Goal: Communication & Community: Answer question/provide support

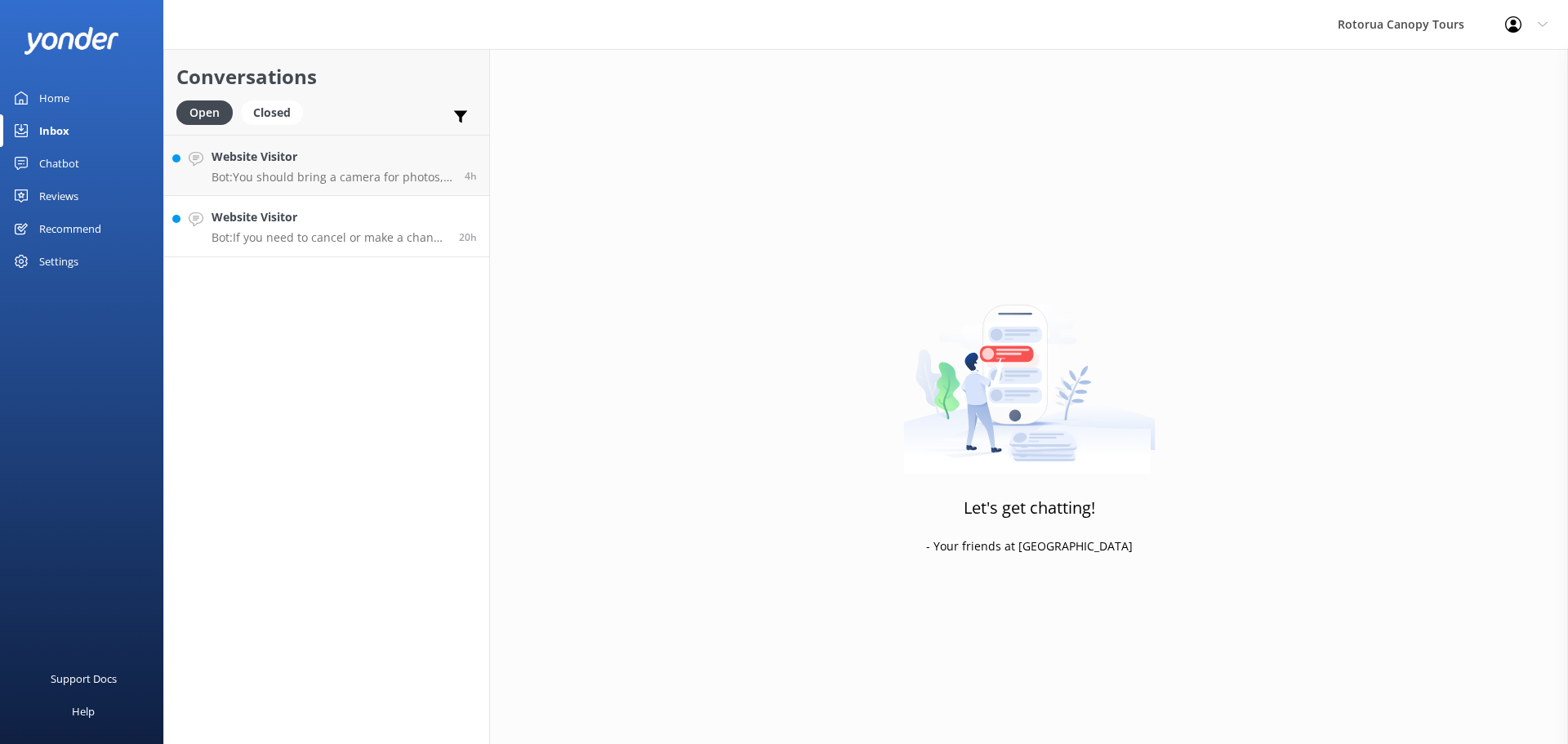
click at [303, 242] on p "Bot: If you need to cancel or make a change to your booking, please email [EMAI…" at bounding box center [329, 237] width 236 height 15
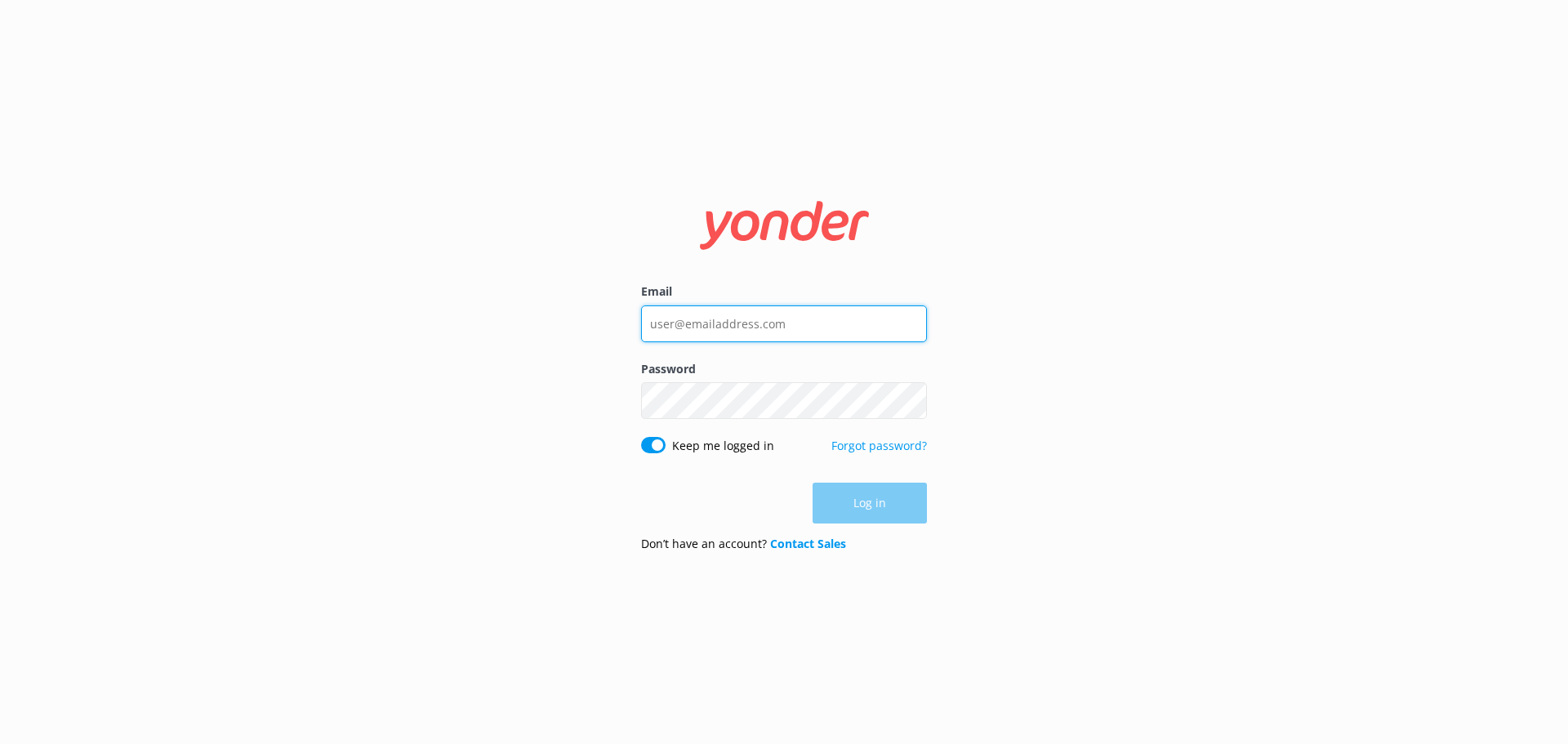
type input "[EMAIL_ADDRESS][DOMAIN_NAME]"
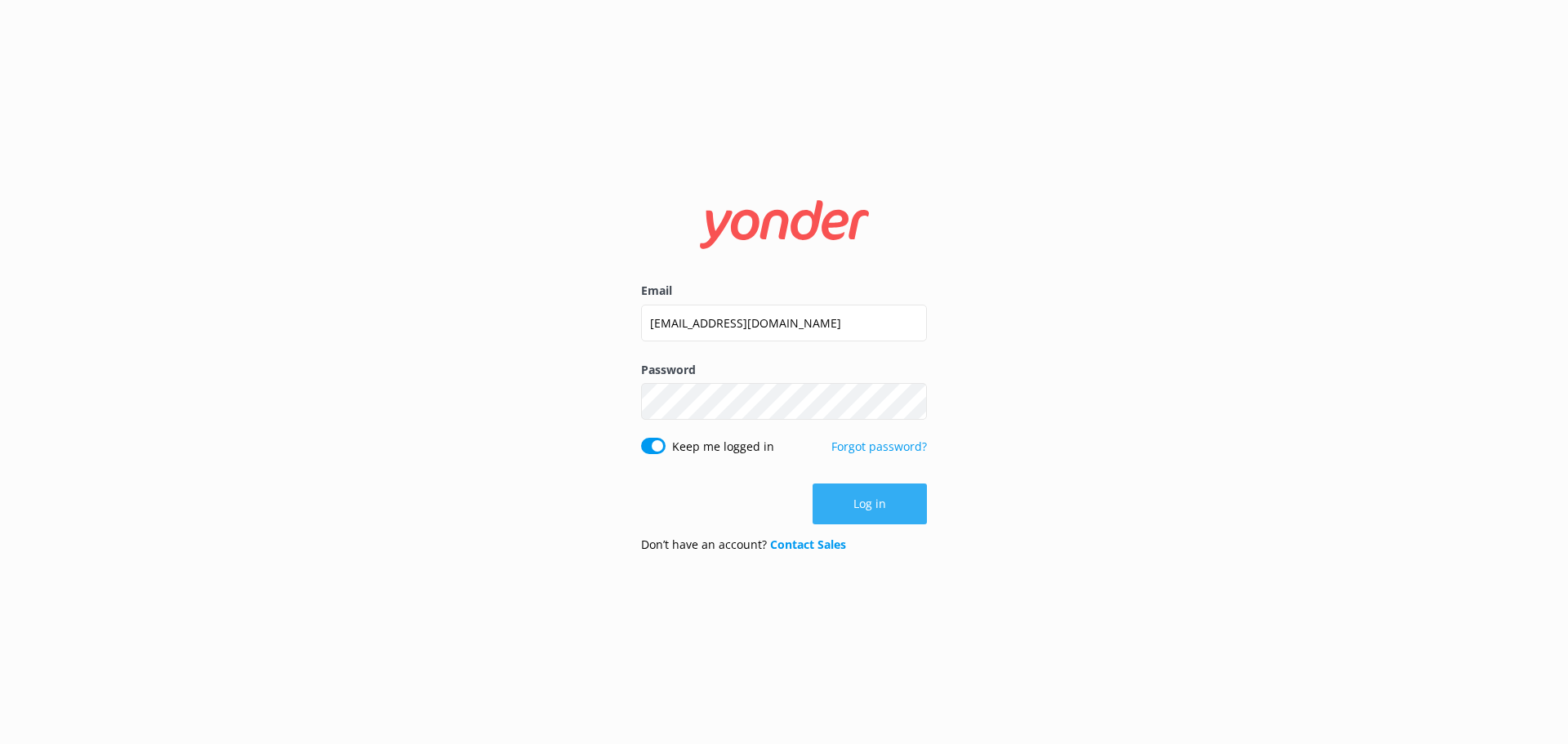
click at [888, 496] on button "Log in" at bounding box center [870, 503] width 114 height 41
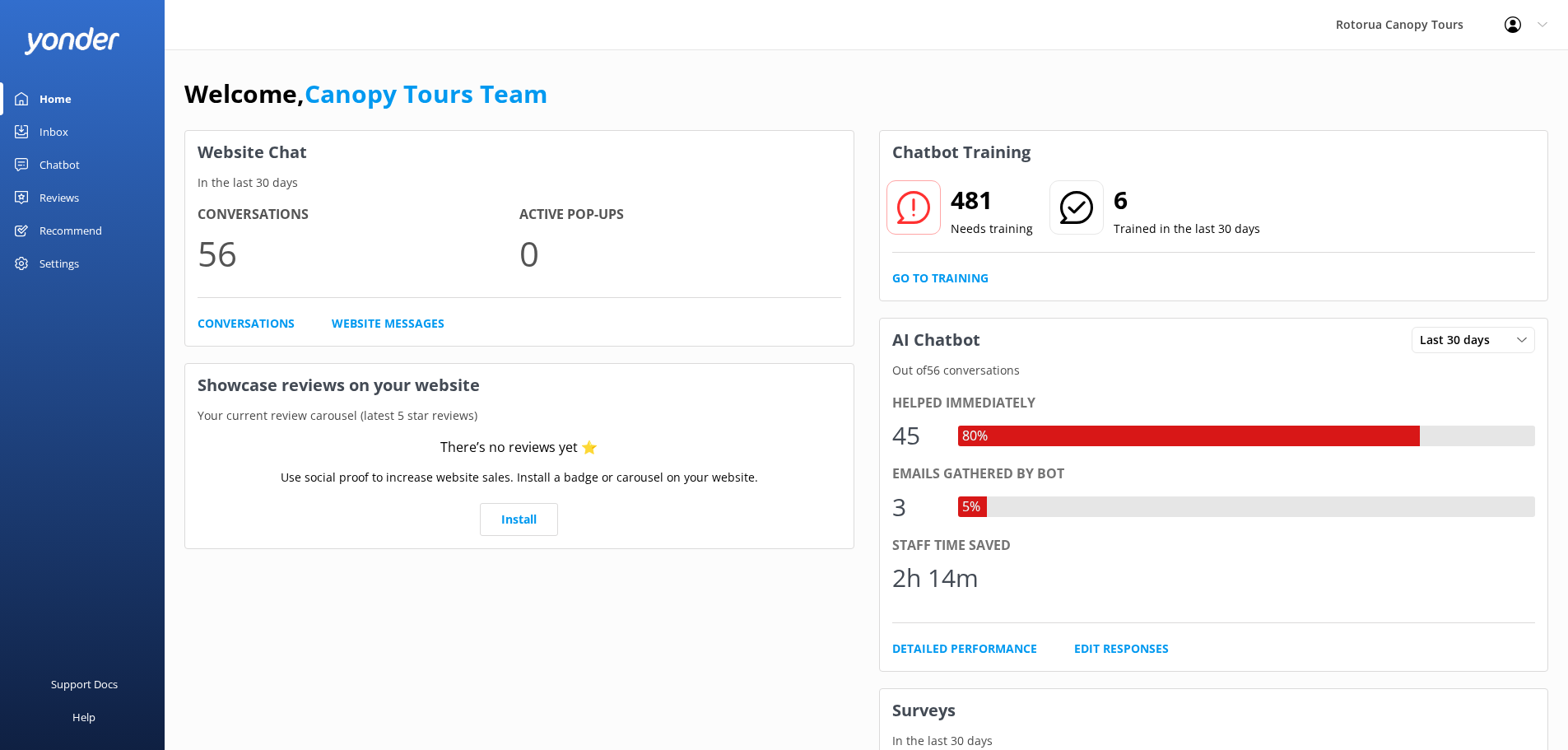
click at [80, 162] on link "Chatbot" at bounding box center [82, 165] width 165 height 33
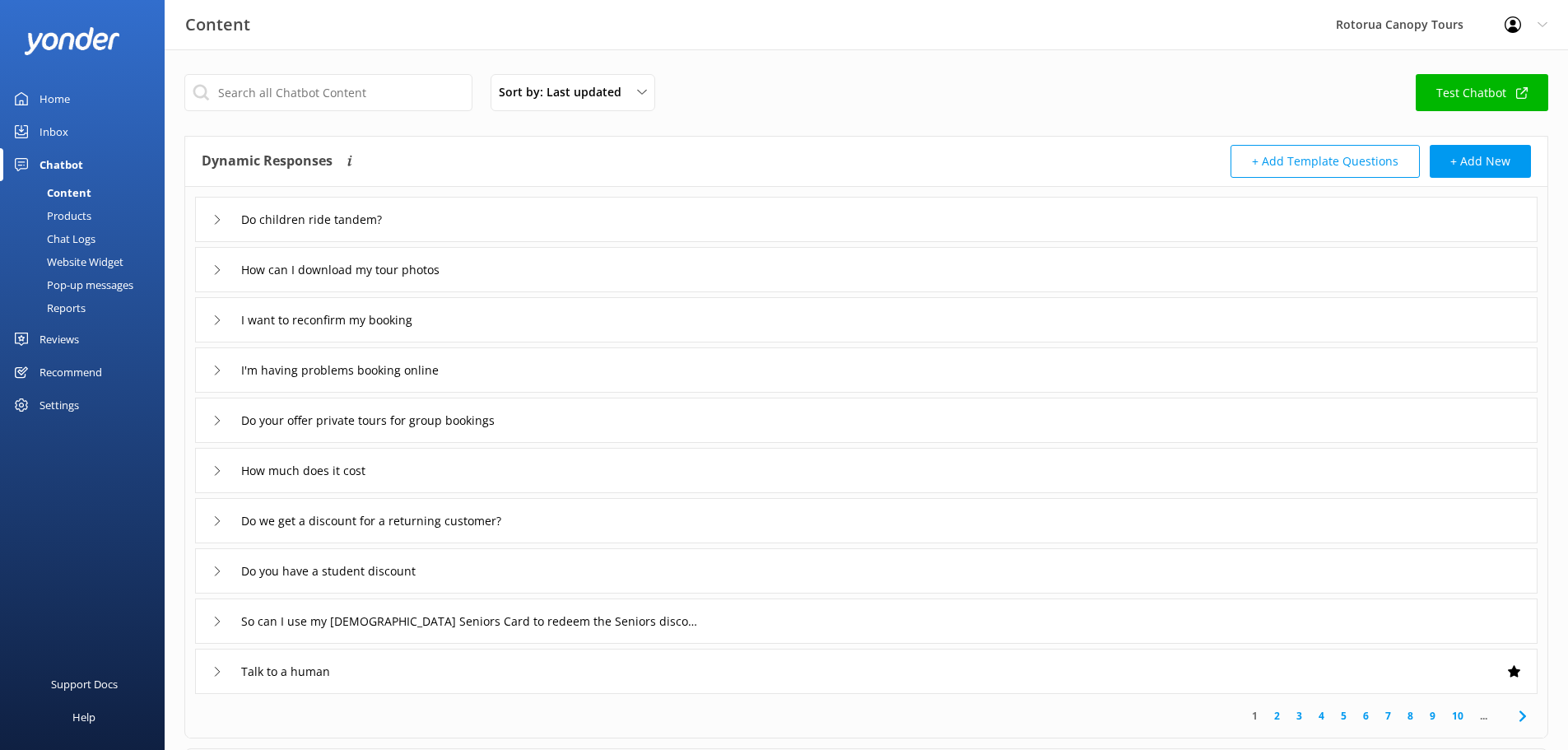
click at [56, 138] on div "Inbox" at bounding box center [53, 132] width 29 height 33
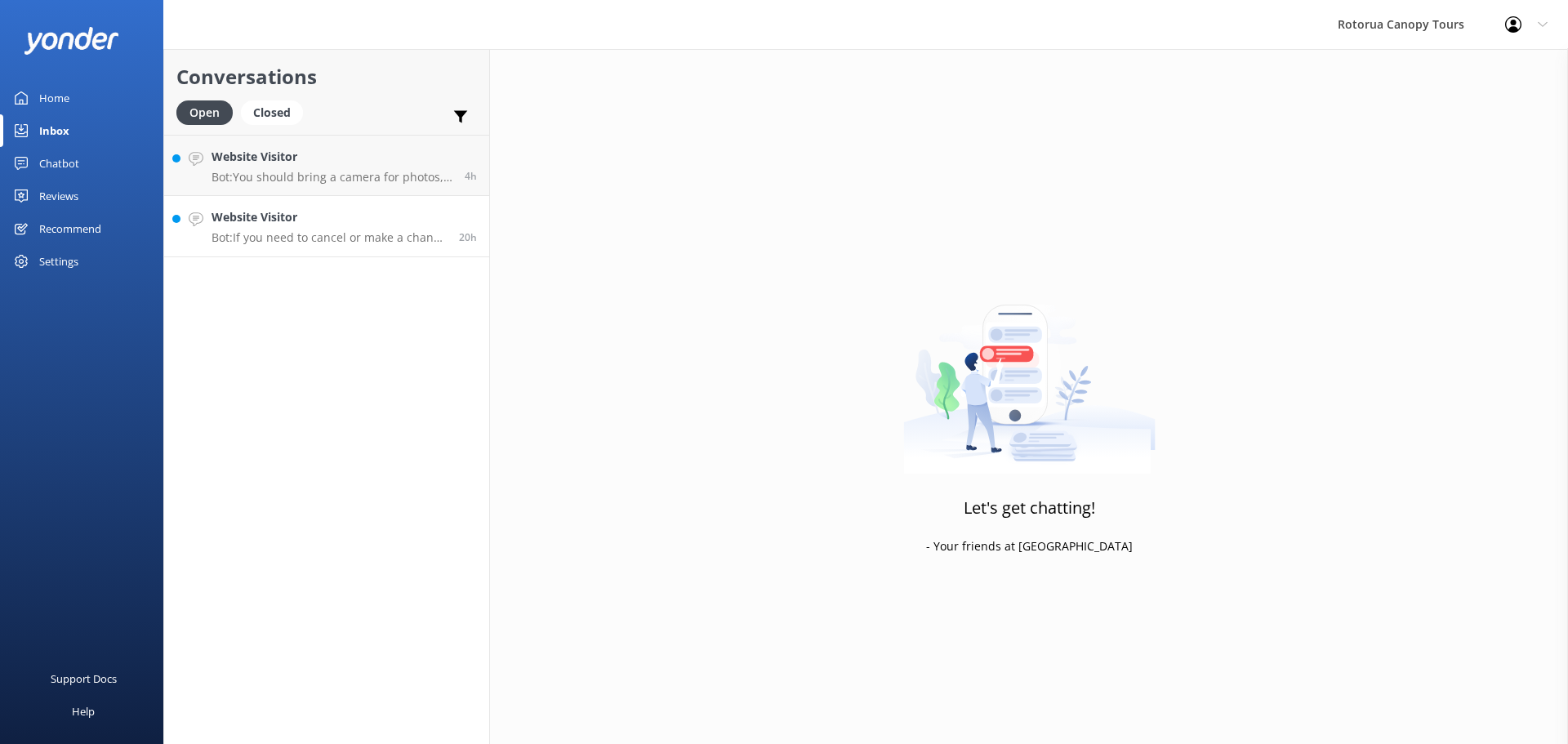
click at [397, 243] on p "Bot: If you need to cancel or make a change to your booking, please email [EMAI…" at bounding box center [329, 237] width 236 height 15
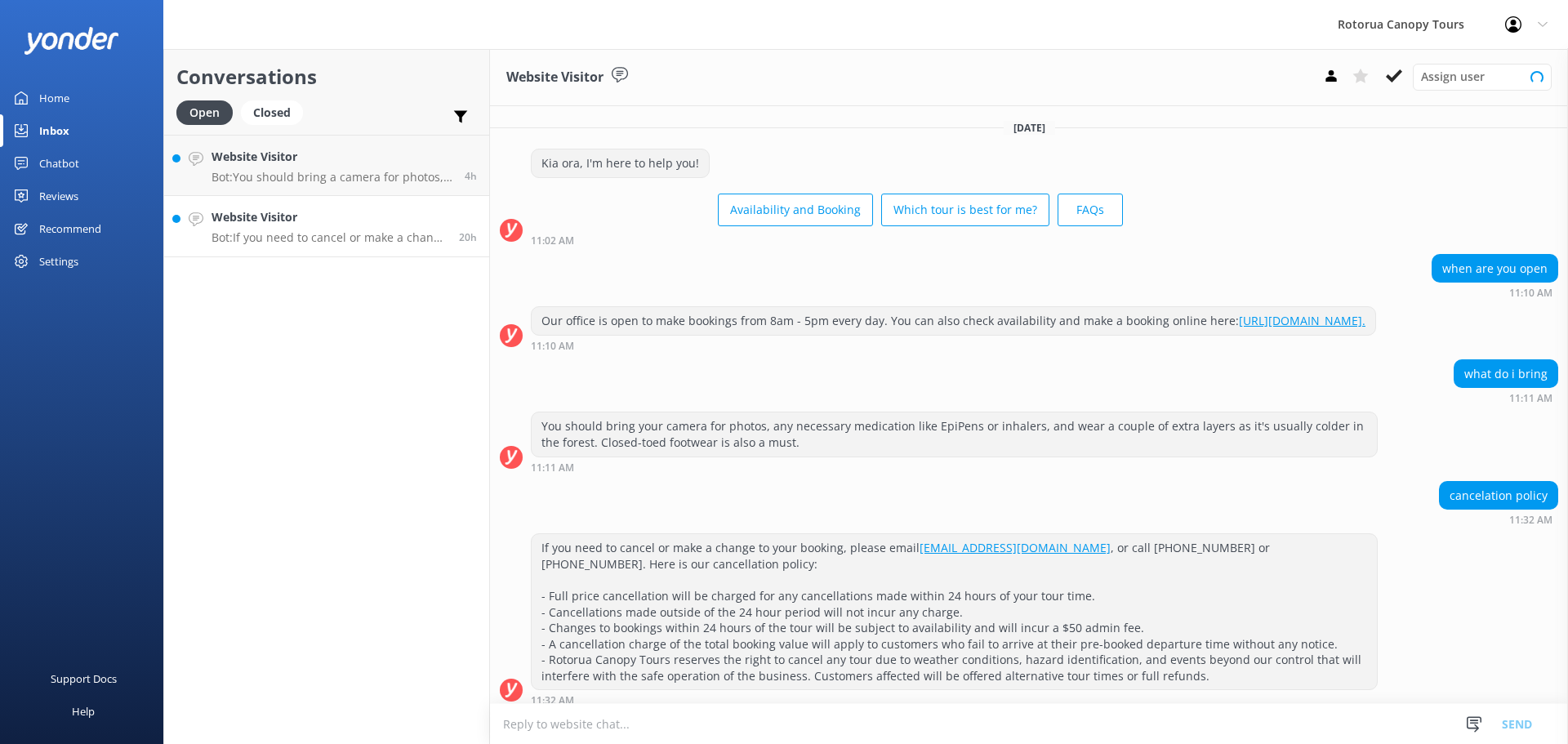
scroll to position [27, 0]
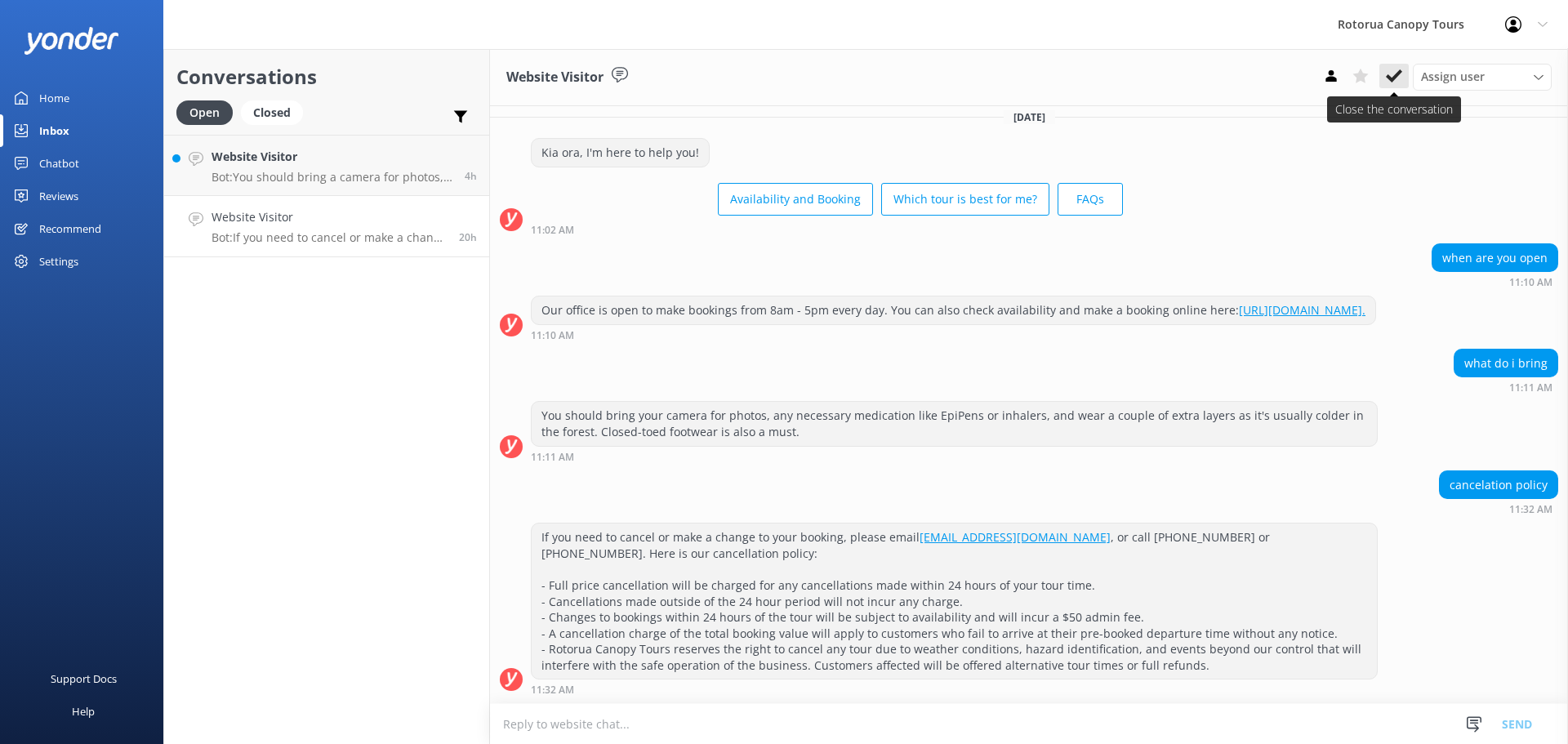
click at [1395, 74] on icon at bounding box center [1394, 75] width 16 height 16
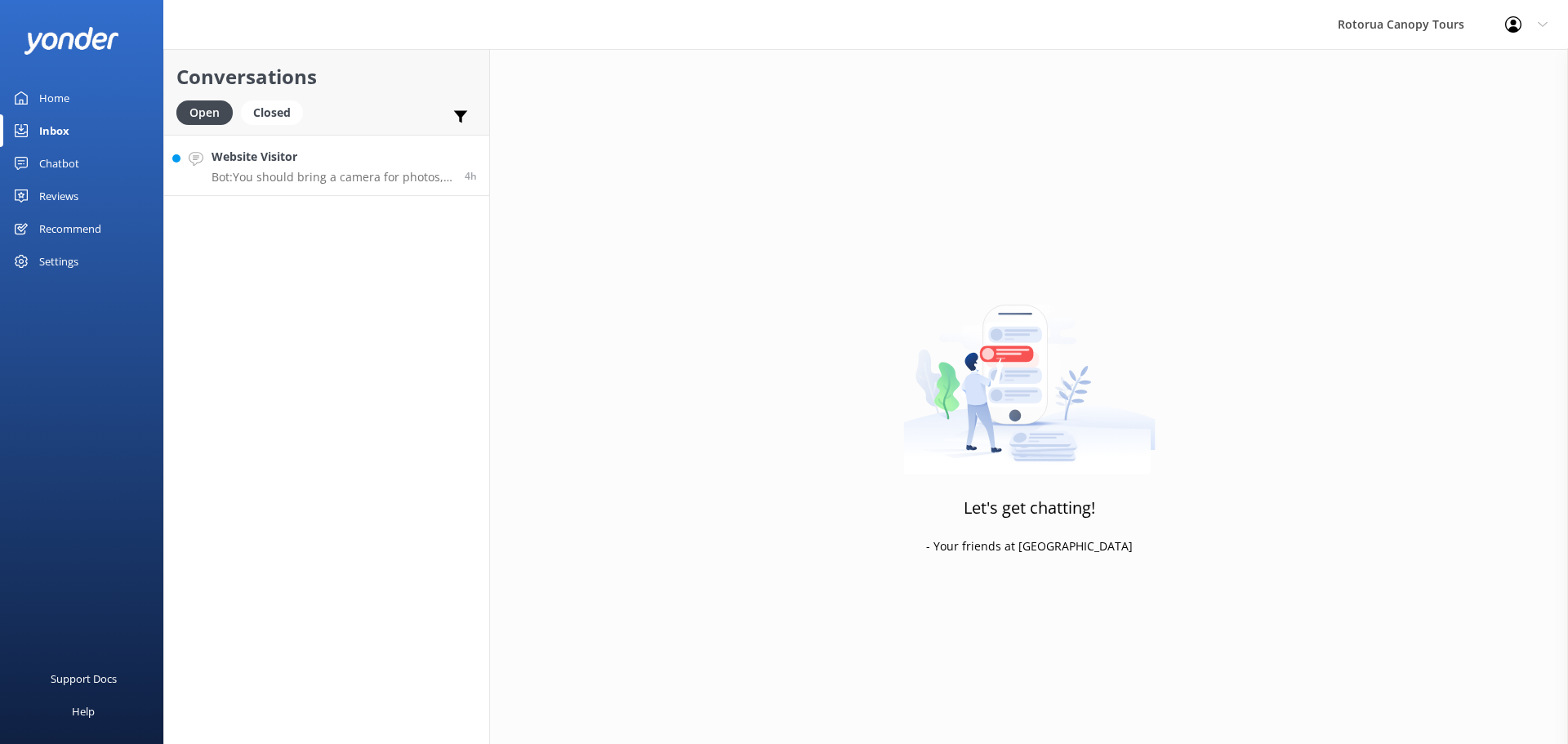
click at [388, 170] on p "Bot: You should bring a camera for photos, any necessary medication like EpiPen…" at bounding box center [332, 177] width 241 height 15
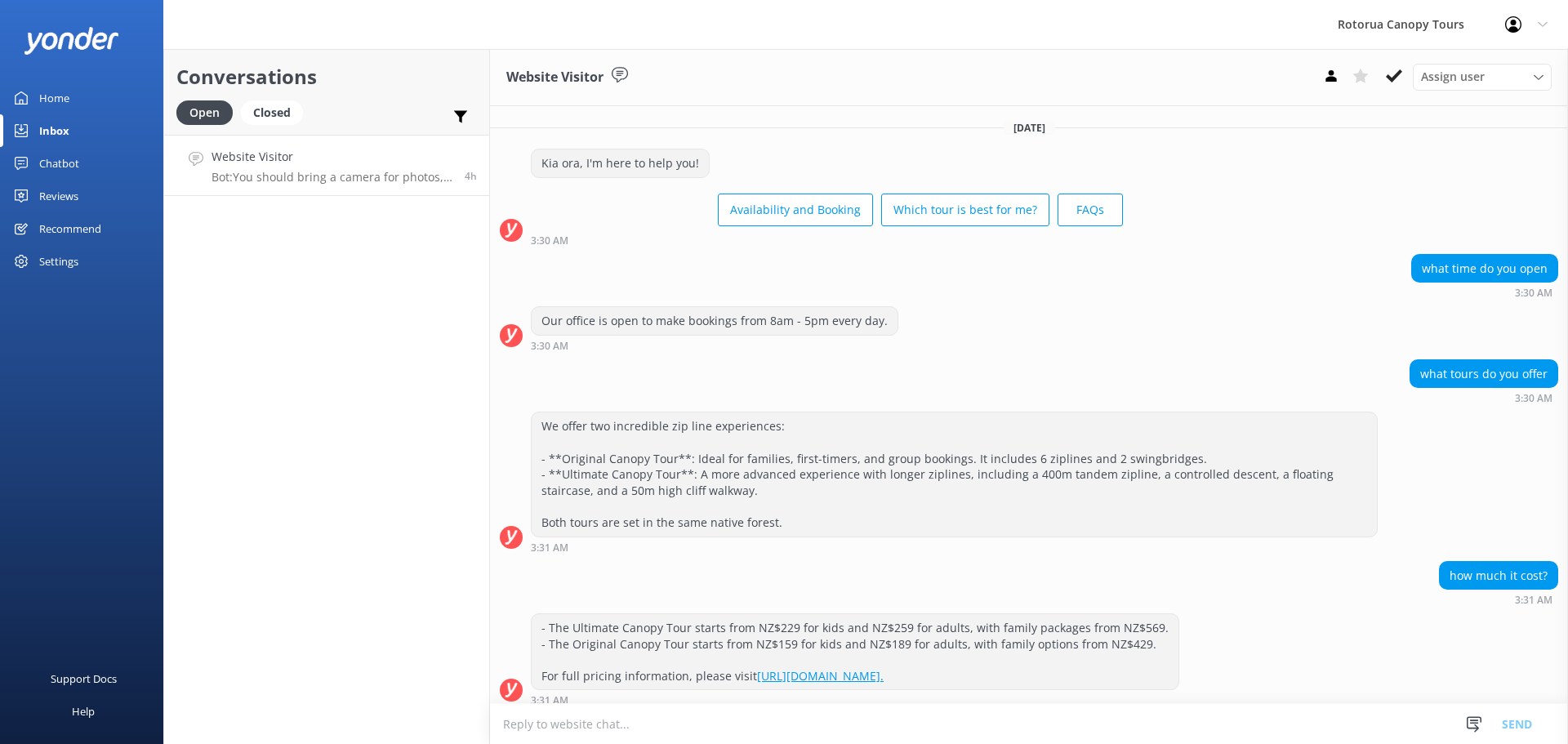
scroll to position [237, 0]
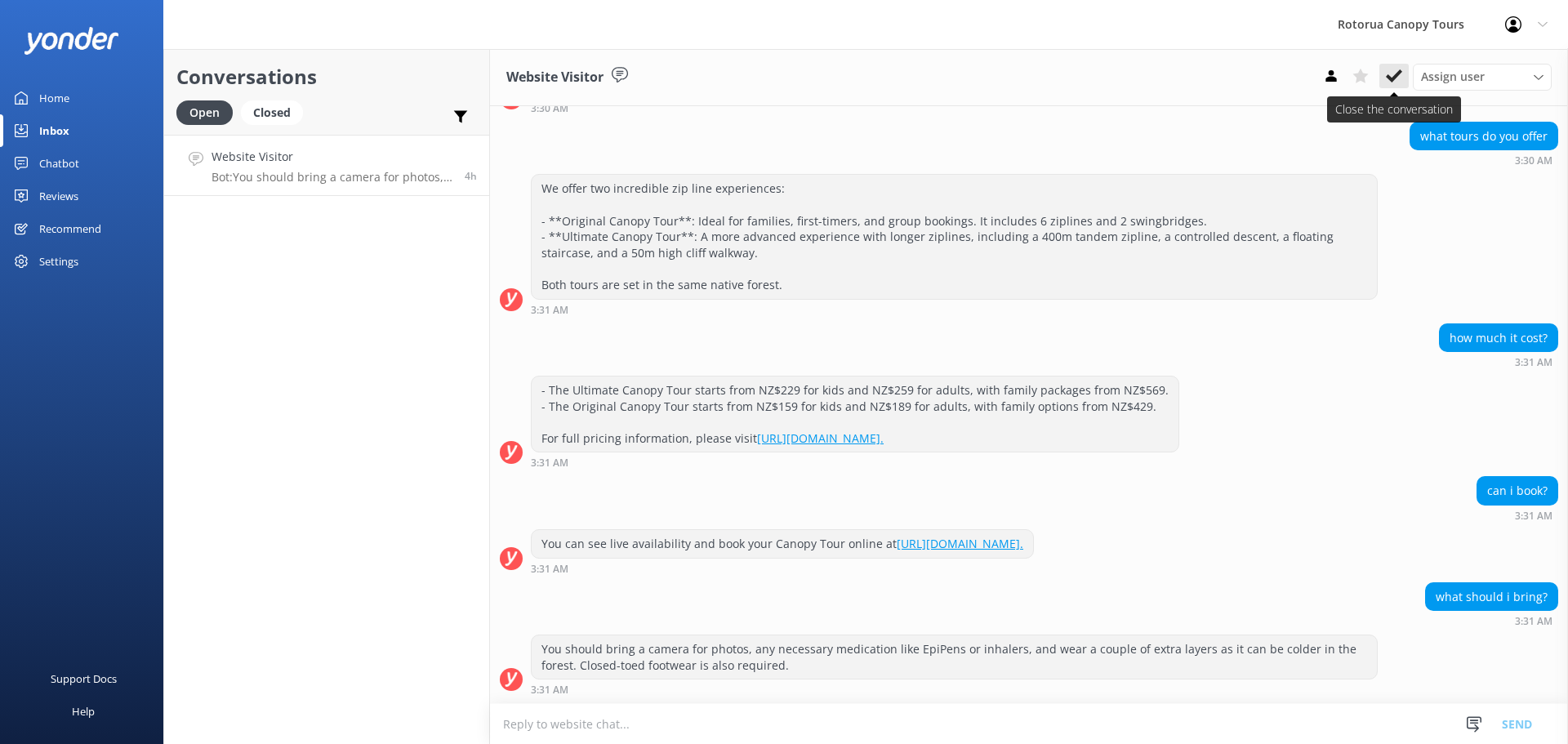
click at [1397, 76] on use at bounding box center [1394, 75] width 16 height 13
